Goal: Information Seeking & Learning: Compare options

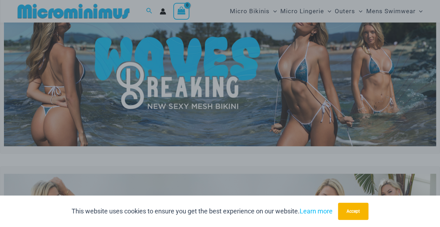
scroll to position [20, 0]
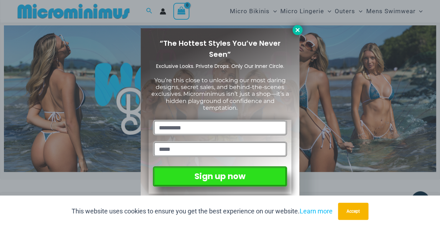
click at [296, 32] on icon at bounding box center [297, 30] width 6 height 6
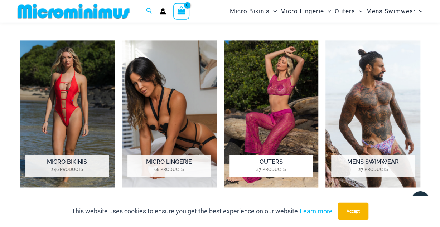
scroll to position [467, 0]
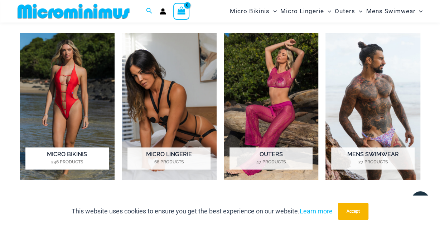
click at [70, 107] on img "Visit product category Micro Bikinis" at bounding box center [67, 106] width 95 height 147
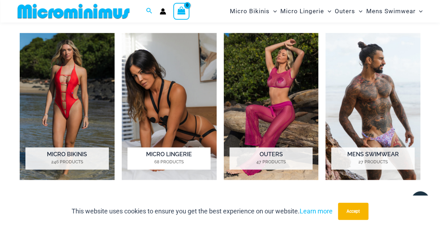
click at [162, 109] on img "Visit product category Micro Lingerie" at bounding box center [169, 106] width 95 height 147
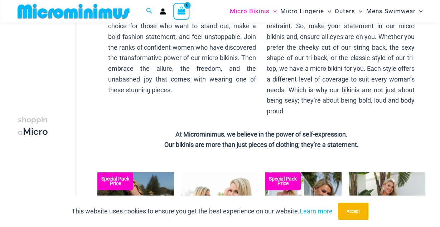
scroll to position [223, 0]
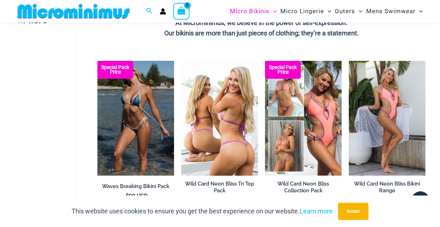
click at [219, 121] on img at bounding box center [219, 118] width 77 height 115
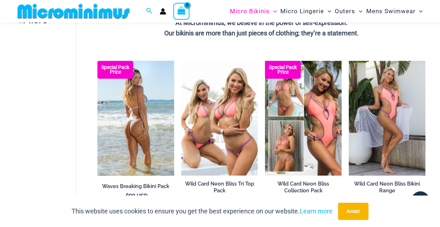
click at [138, 111] on img at bounding box center [135, 118] width 77 height 115
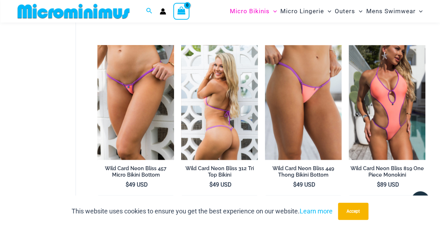
scroll to position [440, 0]
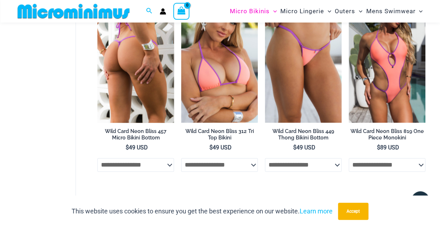
click at [135, 73] on img at bounding box center [135, 65] width 77 height 115
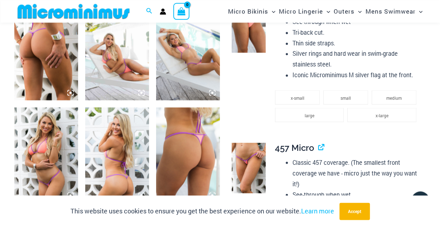
scroll to position [626, 0]
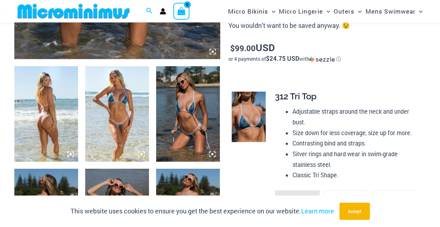
scroll to position [328, 0]
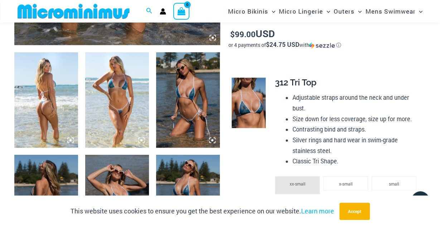
click at [118, 105] on img at bounding box center [117, 100] width 64 height 96
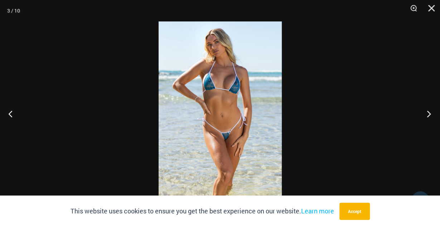
click at [430, 116] on button "Next" at bounding box center [426, 114] width 27 height 36
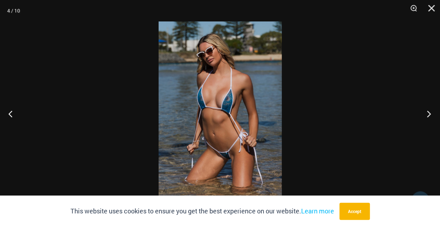
click at [430, 116] on button "Next" at bounding box center [426, 114] width 27 height 36
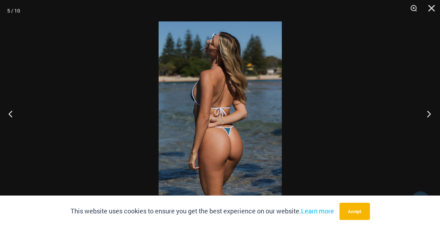
click at [430, 116] on button "Next" at bounding box center [426, 114] width 27 height 36
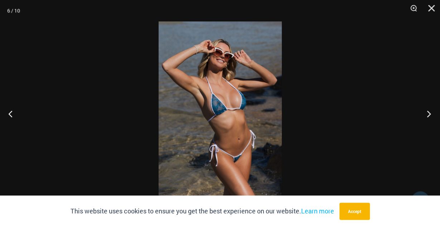
click at [430, 116] on button "Next" at bounding box center [426, 114] width 27 height 36
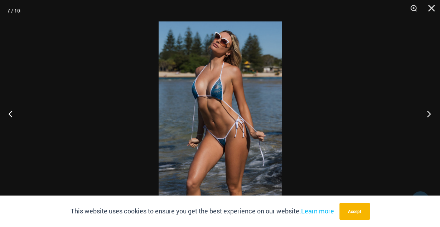
click at [430, 116] on button "Next" at bounding box center [426, 114] width 27 height 36
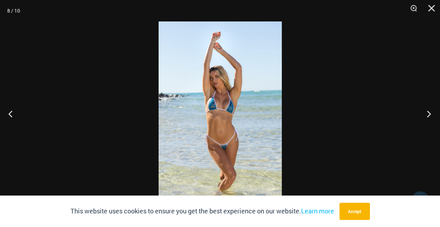
click at [430, 116] on button "Next" at bounding box center [426, 114] width 27 height 36
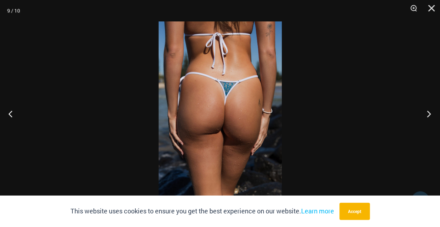
click at [430, 116] on button "Next" at bounding box center [426, 114] width 27 height 36
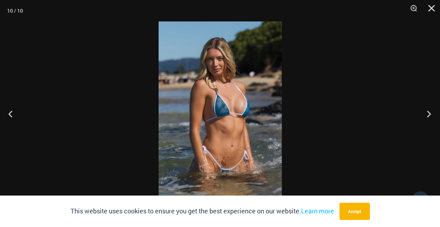
click at [430, 116] on button "Next" at bounding box center [426, 114] width 27 height 36
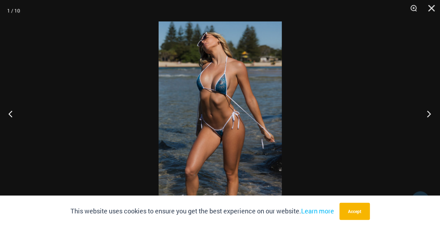
click at [430, 116] on button "Next" at bounding box center [426, 114] width 27 height 36
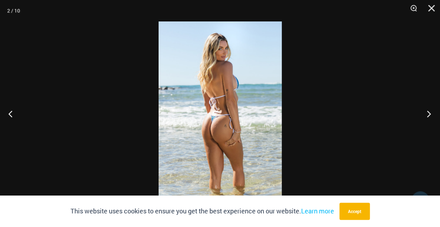
click at [430, 116] on button "Next" at bounding box center [426, 114] width 27 height 36
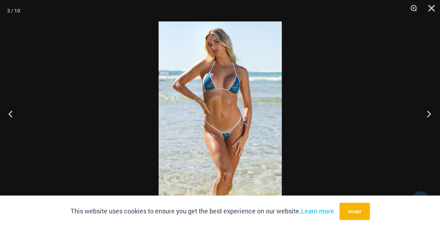
click at [430, 116] on button "Next" at bounding box center [426, 114] width 27 height 36
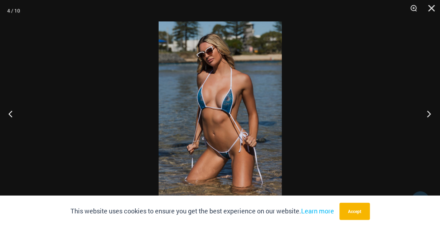
click at [430, 116] on button "Next" at bounding box center [426, 114] width 27 height 36
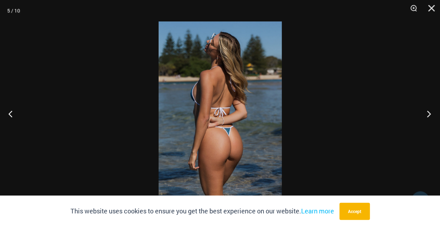
click at [430, 116] on button "Next" at bounding box center [426, 114] width 27 height 36
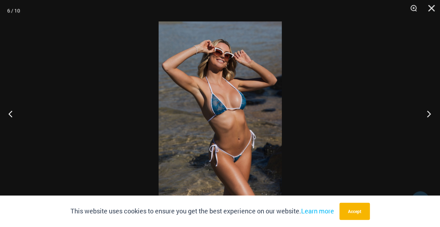
click at [430, 116] on button "Next" at bounding box center [426, 114] width 27 height 36
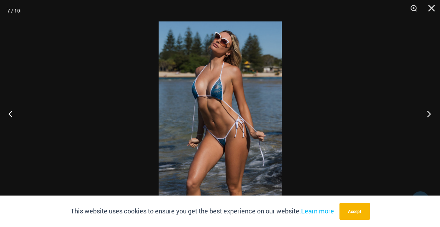
click at [430, 116] on button "Next" at bounding box center [426, 114] width 27 height 36
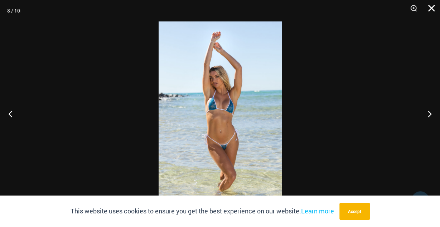
click at [432, 11] on button "Close" at bounding box center [429, 10] width 18 height 21
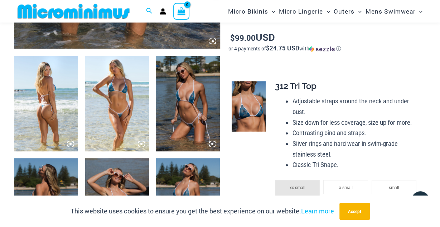
scroll to position [254, 0]
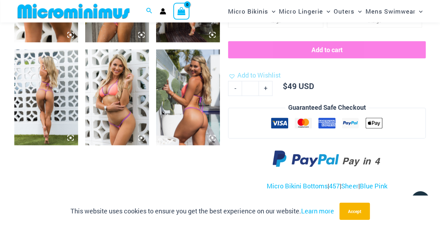
scroll to position [440, 0]
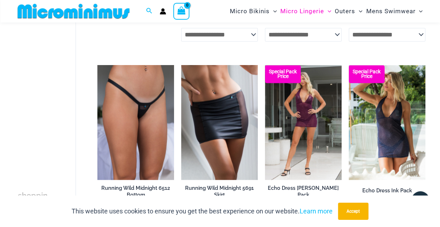
scroll to position [477, 0]
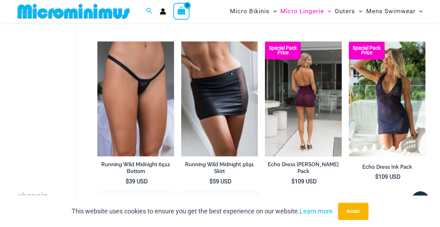
click at [296, 100] on img at bounding box center [303, 99] width 77 height 115
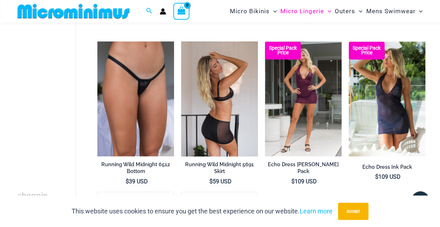
click at [214, 103] on img at bounding box center [219, 99] width 77 height 115
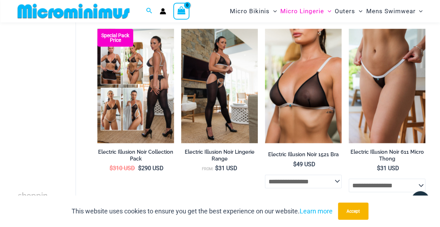
scroll to position [626, 0]
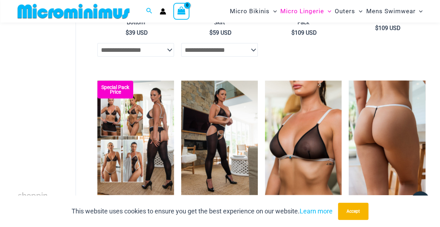
click at [390, 133] on img at bounding box center [386, 138] width 77 height 115
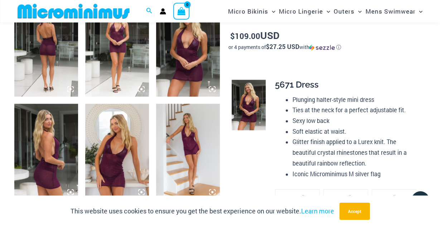
scroll to position [403, 0]
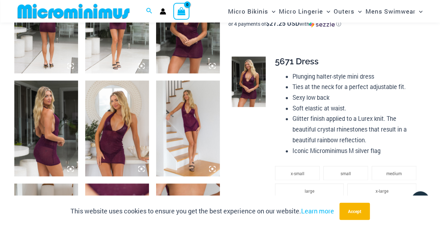
click at [189, 127] on img at bounding box center [188, 129] width 64 height 96
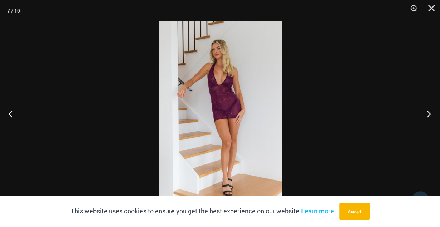
click at [429, 114] on button "Next" at bounding box center [426, 114] width 27 height 36
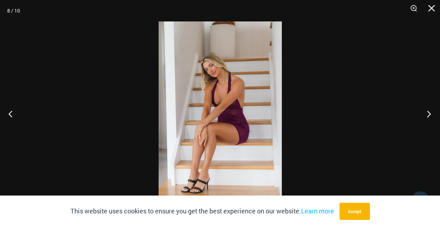
click at [429, 114] on button "Next" at bounding box center [426, 114] width 27 height 36
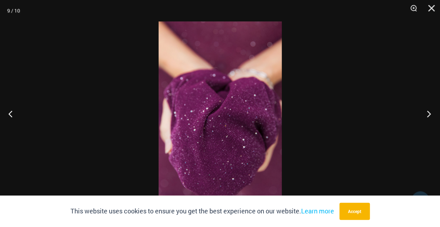
click at [429, 114] on button "Next" at bounding box center [426, 114] width 27 height 36
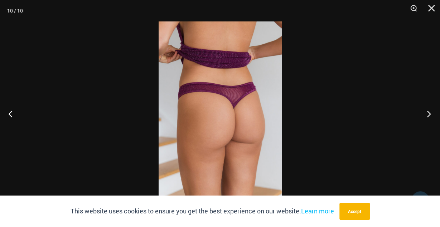
click at [429, 114] on button "Next" at bounding box center [426, 114] width 27 height 36
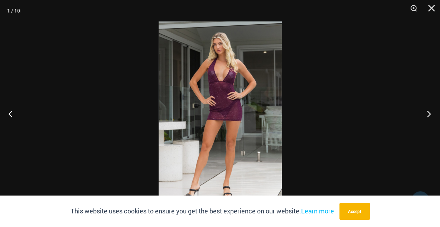
click at [429, 114] on button "Next" at bounding box center [426, 114] width 27 height 36
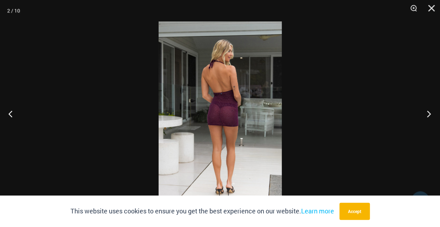
click at [429, 114] on button "Next" at bounding box center [426, 114] width 27 height 36
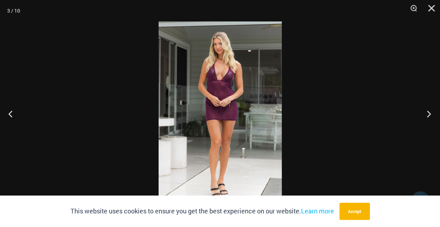
click at [429, 114] on button "Next" at bounding box center [426, 114] width 27 height 36
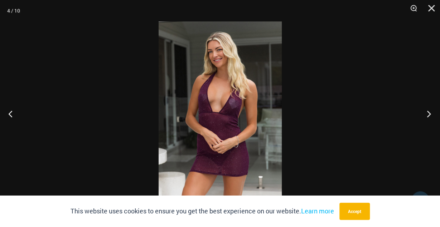
click at [429, 114] on button "Next" at bounding box center [426, 114] width 27 height 36
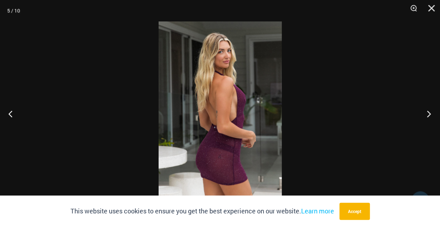
click at [429, 114] on button "Next" at bounding box center [426, 114] width 27 height 36
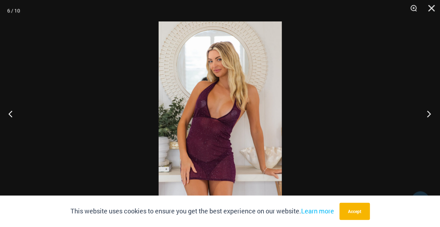
click at [429, 114] on button "Next" at bounding box center [426, 114] width 27 height 36
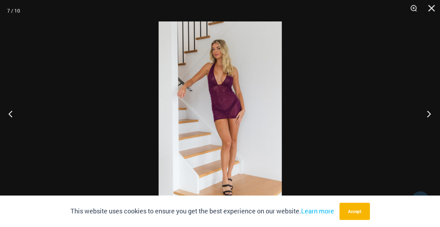
click at [429, 114] on button "Next" at bounding box center [426, 114] width 27 height 36
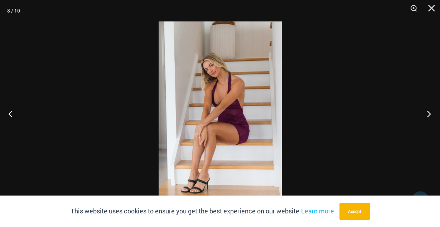
click at [429, 114] on button "Next" at bounding box center [426, 114] width 27 height 36
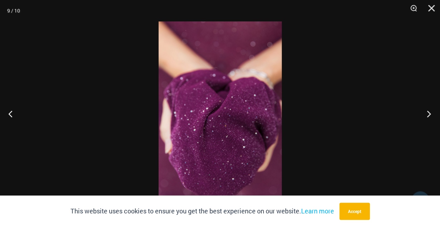
click at [429, 114] on button "Next" at bounding box center [426, 114] width 27 height 36
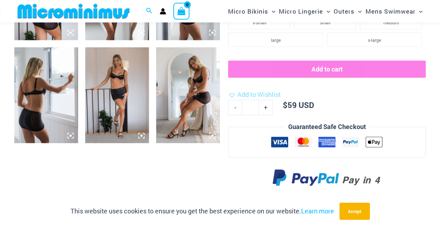
scroll to position [521, 0]
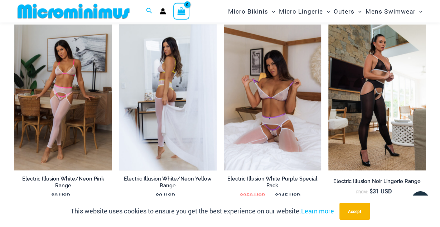
scroll to position [775, 0]
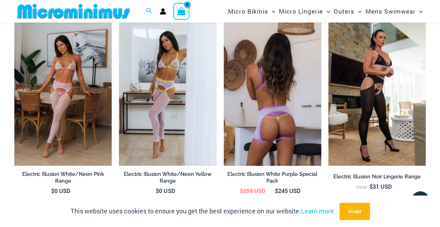
click at [269, 117] on img at bounding box center [272, 93] width 97 height 146
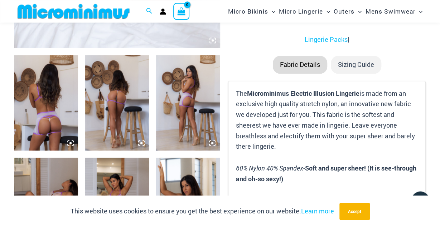
scroll to position [328, 0]
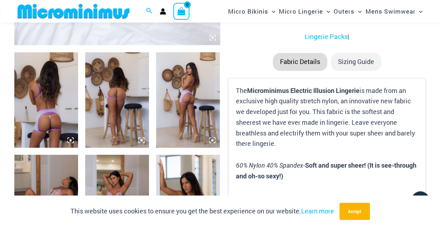
click at [123, 116] on img at bounding box center [117, 100] width 64 height 96
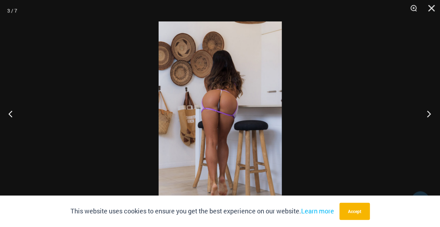
click at [427, 115] on button "Next" at bounding box center [426, 114] width 27 height 36
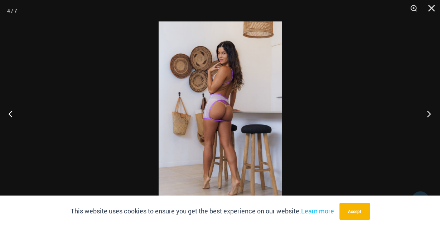
click at [427, 115] on button "Next" at bounding box center [426, 114] width 27 height 36
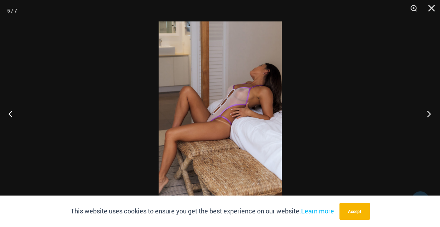
click at [427, 115] on button "Next" at bounding box center [426, 114] width 27 height 36
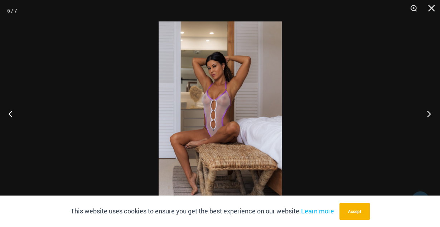
click at [427, 115] on button "Next" at bounding box center [426, 114] width 27 height 36
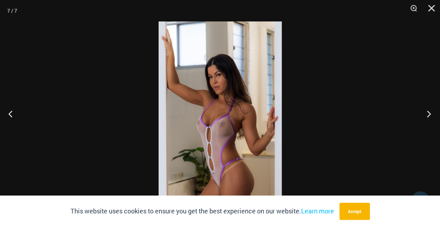
click at [427, 115] on button "Next" at bounding box center [426, 114] width 27 height 36
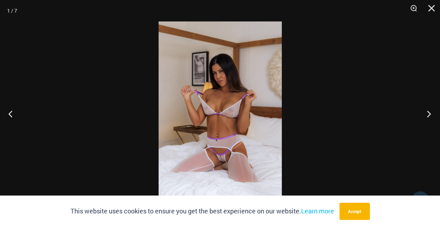
click at [427, 115] on button "Next" at bounding box center [426, 114] width 27 height 36
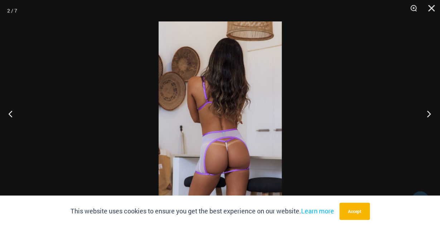
click at [427, 115] on button "Next" at bounding box center [426, 114] width 27 height 36
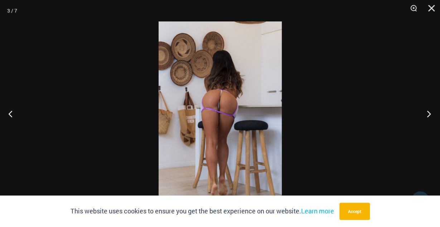
click at [427, 115] on button "Next" at bounding box center [426, 114] width 27 height 36
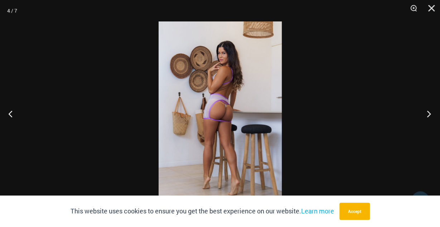
click at [427, 115] on button "Next" at bounding box center [426, 114] width 27 height 36
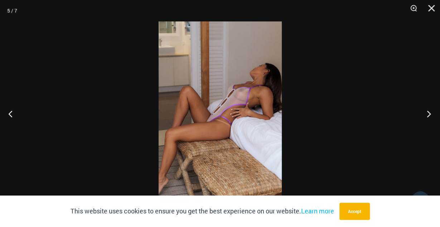
click at [427, 115] on button "Next" at bounding box center [426, 114] width 27 height 36
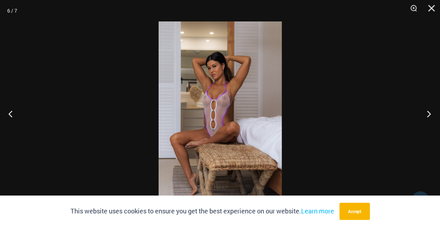
click at [427, 115] on button "Next" at bounding box center [426, 114] width 27 height 36
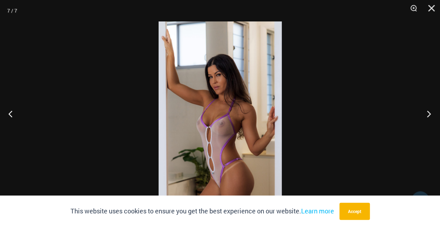
click at [427, 115] on button "Next" at bounding box center [426, 114] width 27 height 36
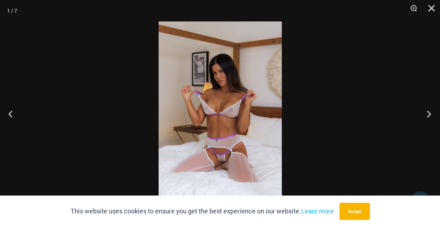
click at [427, 115] on button "Next" at bounding box center [426, 114] width 27 height 36
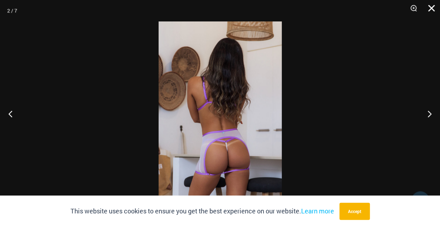
click at [430, 8] on button "Close" at bounding box center [429, 10] width 18 height 21
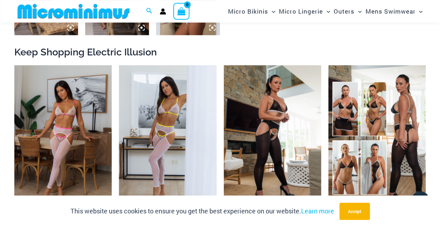
scroll to position [589, 0]
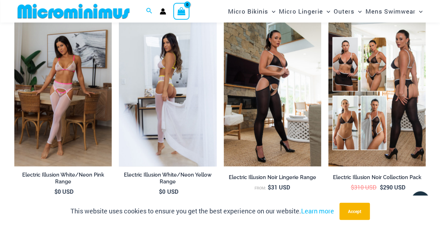
click at [164, 105] on img at bounding box center [167, 93] width 97 height 146
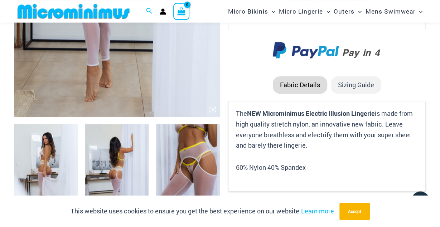
scroll to position [142, 0]
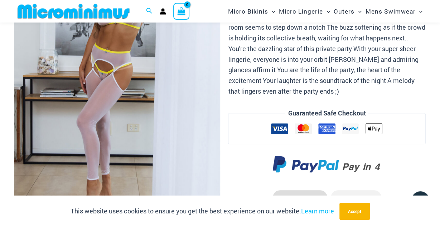
click at [120, 121] on img at bounding box center [117, 77] width 206 height 308
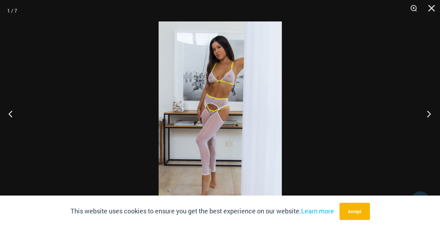
click at [429, 114] on button "Next" at bounding box center [426, 114] width 27 height 36
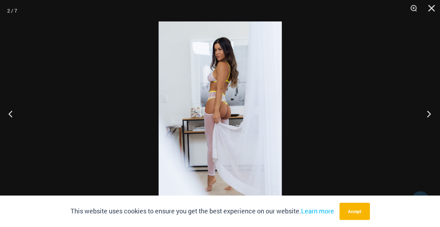
click at [429, 114] on button "Next" at bounding box center [426, 114] width 27 height 36
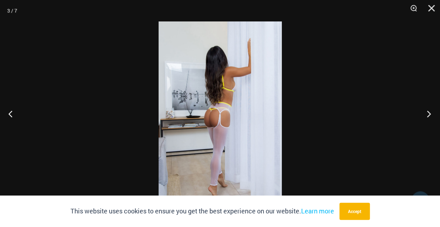
click at [429, 114] on button "Next" at bounding box center [426, 114] width 27 height 36
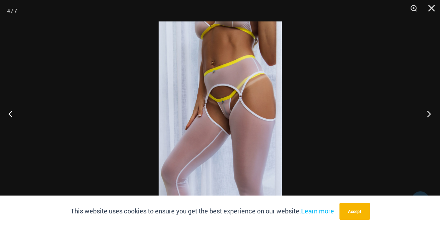
click at [428, 113] on button "Next" at bounding box center [426, 114] width 27 height 36
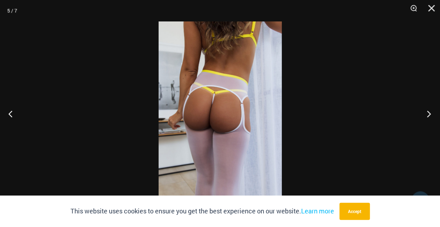
click at [428, 114] on button "Next" at bounding box center [426, 114] width 27 height 36
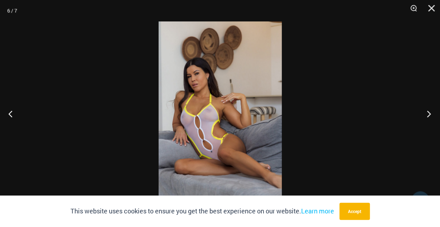
click at [427, 114] on button "Next" at bounding box center [426, 114] width 27 height 36
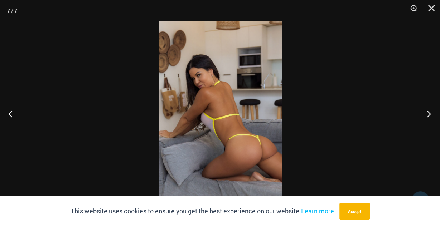
click at [427, 114] on button "Next" at bounding box center [426, 114] width 27 height 36
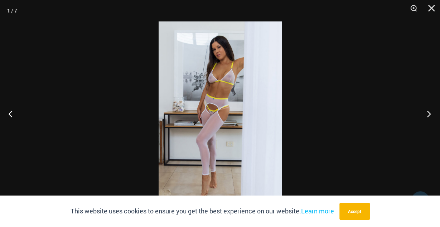
click at [427, 114] on button "Next" at bounding box center [426, 114] width 27 height 36
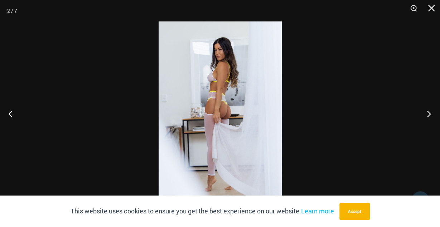
click at [427, 114] on button "Next" at bounding box center [426, 114] width 27 height 36
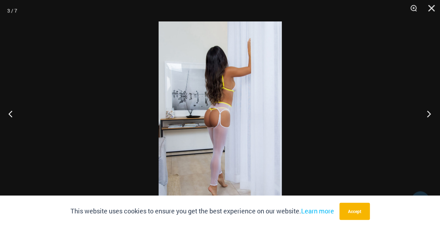
click at [427, 114] on button "Next" at bounding box center [426, 114] width 27 height 36
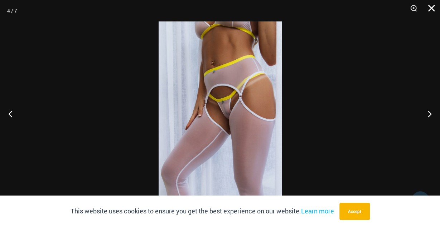
click at [430, 10] on button "Close" at bounding box center [429, 10] width 18 height 21
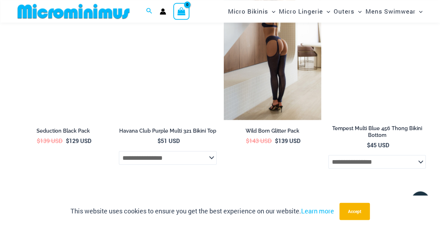
scroll to position [2061, 0]
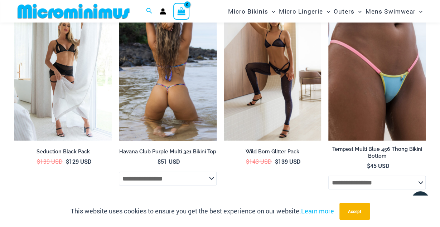
click at [181, 109] on img at bounding box center [167, 68] width 97 height 146
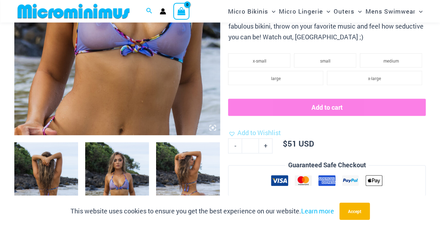
scroll to position [291, 0]
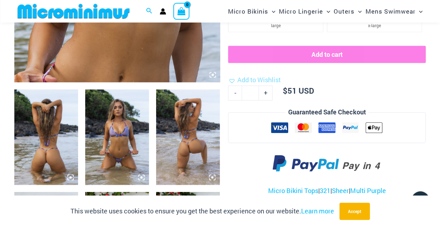
click at [110, 150] on img at bounding box center [117, 137] width 64 height 96
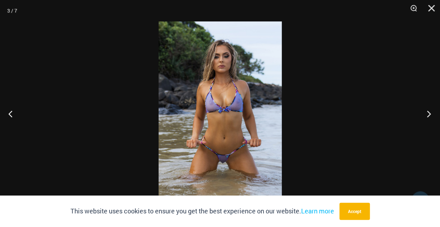
click at [427, 116] on button "Next" at bounding box center [426, 114] width 27 height 36
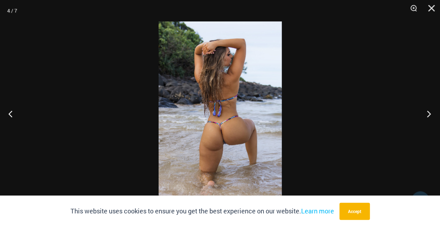
click at [427, 116] on button "Next" at bounding box center [426, 114] width 27 height 36
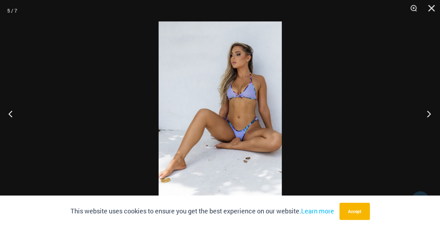
click at [427, 116] on button "Next" at bounding box center [426, 114] width 27 height 36
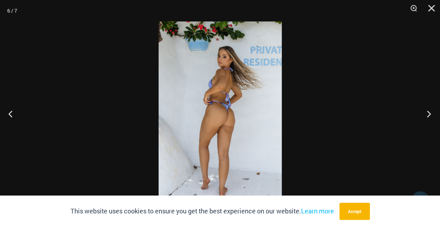
click at [427, 116] on button "Next" at bounding box center [426, 114] width 27 height 36
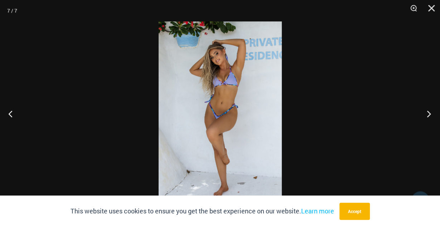
click at [427, 116] on button "Next" at bounding box center [426, 114] width 27 height 36
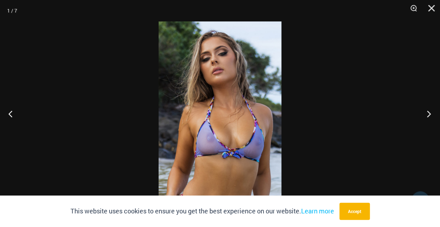
click at [427, 116] on button "Next" at bounding box center [426, 114] width 27 height 36
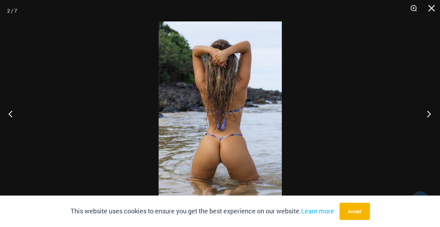
click at [427, 116] on button "Next" at bounding box center [426, 114] width 27 height 36
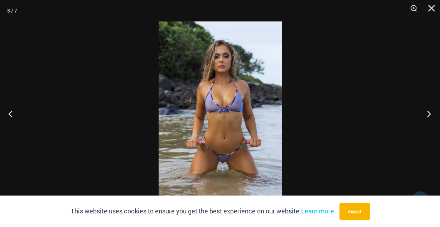
click at [427, 116] on button "Next" at bounding box center [426, 114] width 27 height 36
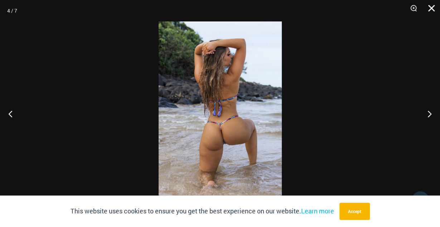
click at [430, 10] on button "Close" at bounding box center [429, 10] width 18 height 21
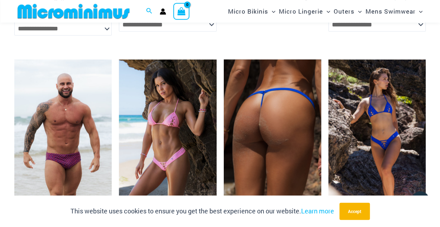
scroll to position [1928, 0]
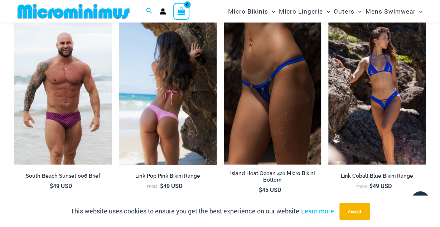
click at [162, 104] on img at bounding box center [167, 92] width 97 height 146
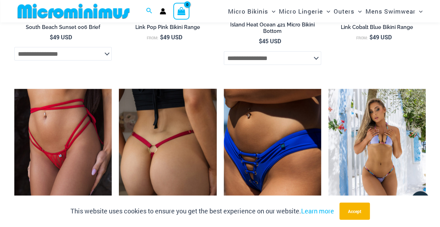
scroll to position [2077, 0]
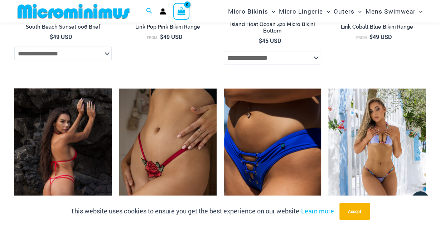
click at [62, 161] on img at bounding box center [62, 162] width 97 height 146
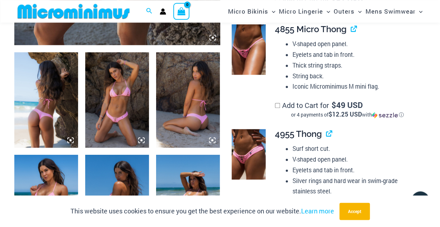
scroll to position [328, 0]
click at [123, 111] on img at bounding box center [117, 100] width 64 height 96
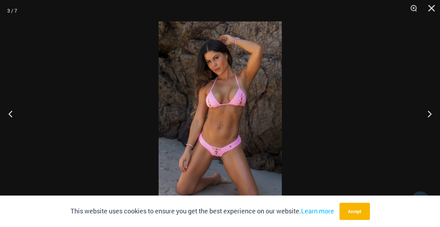
click at [222, 137] on img at bounding box center [219, 113] width 123 height 184
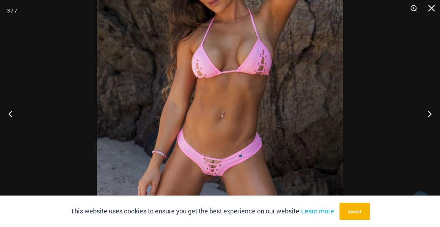
click at [221, 174] on img at bounding box center [220, 90] width 246 height 369
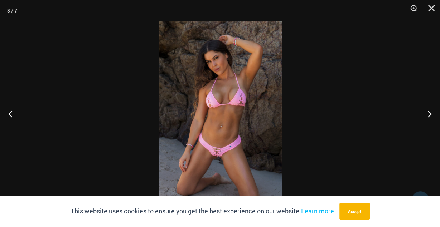
click at [222, 166] on img at bounding box center [219, 113] width 123 height 184
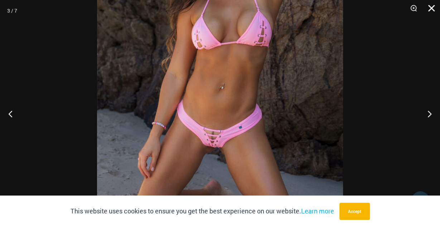
click at [431, 9] on button "Close" at bounding box center [429, 10] width 18 height 21
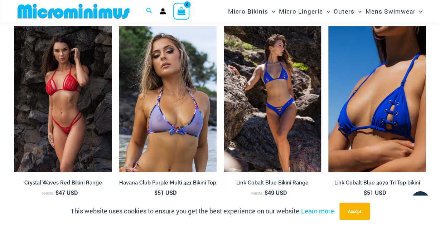
scroll to position [1333, 0]
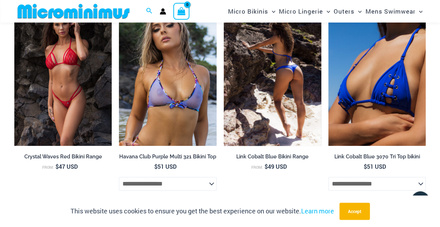
click at [278, 94] on img at bounding box center [272, 73] width 97 height 146
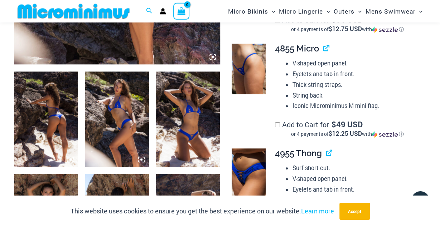
scroll to position [291, 0]
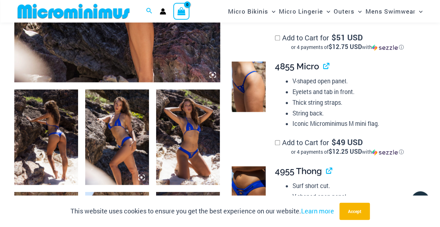
click at [183, 130] on img at bounding box center [188, 137] width 64 height 96
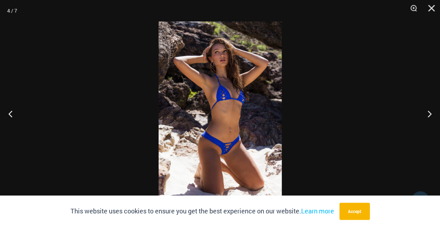
click at [246, 146] on img at bounding box center [219, 113] width 123 height 184
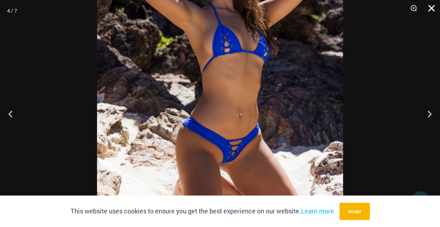
click at [431, 8] on button "Close" at bounding box center [429, 10] width 18 height 21
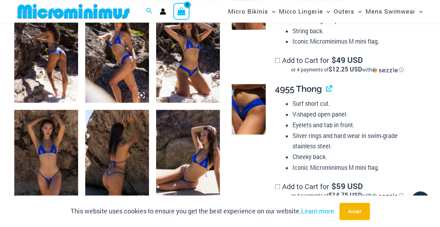
scroll to position [366, 0]
